Goal: Task Accomplishment & Management: Complete application form

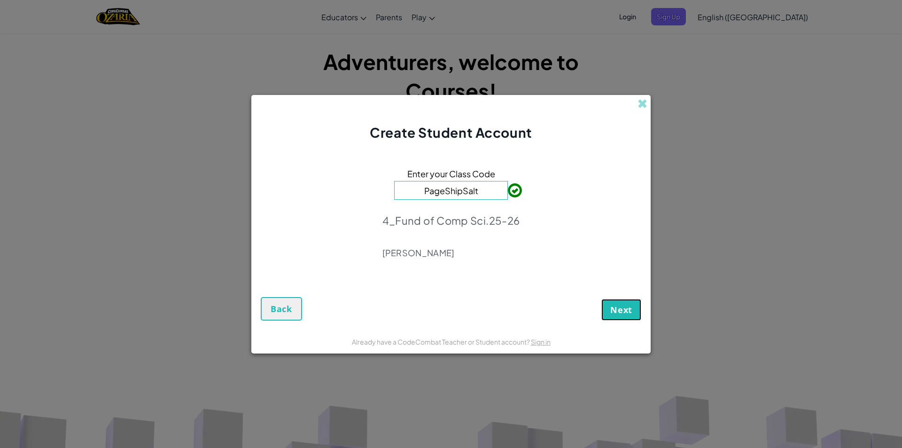
click at [635, 308] on button "Next" at bounding box center [622, 310] width 40 height 22
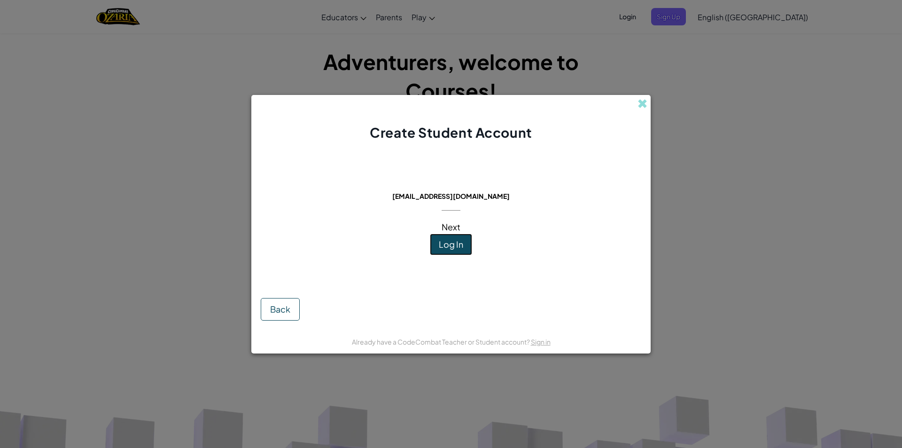
click at [449, 249] on span "Log In" at bounding box center [451, 244] width 24 height 11
